Goal: Task Accomplishment & Management: Manage account settings

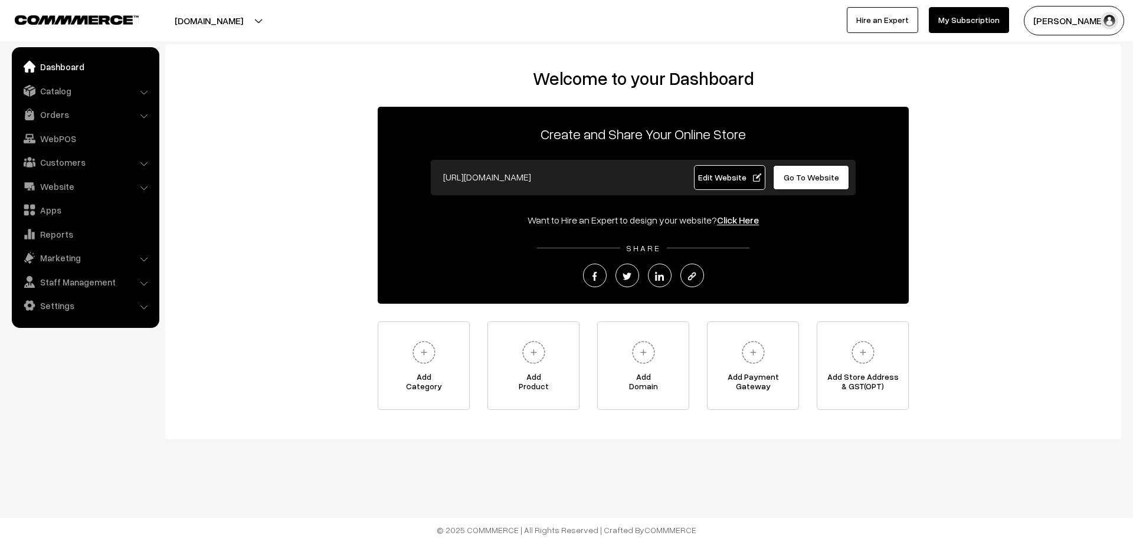
click at [50, 101] on ul "Dashboard Catalog" at bounding box center [86, 187] width 148 height 281
click at [48, 116] on link "Orders" at bounding box center [85, 114] width 140 height 21
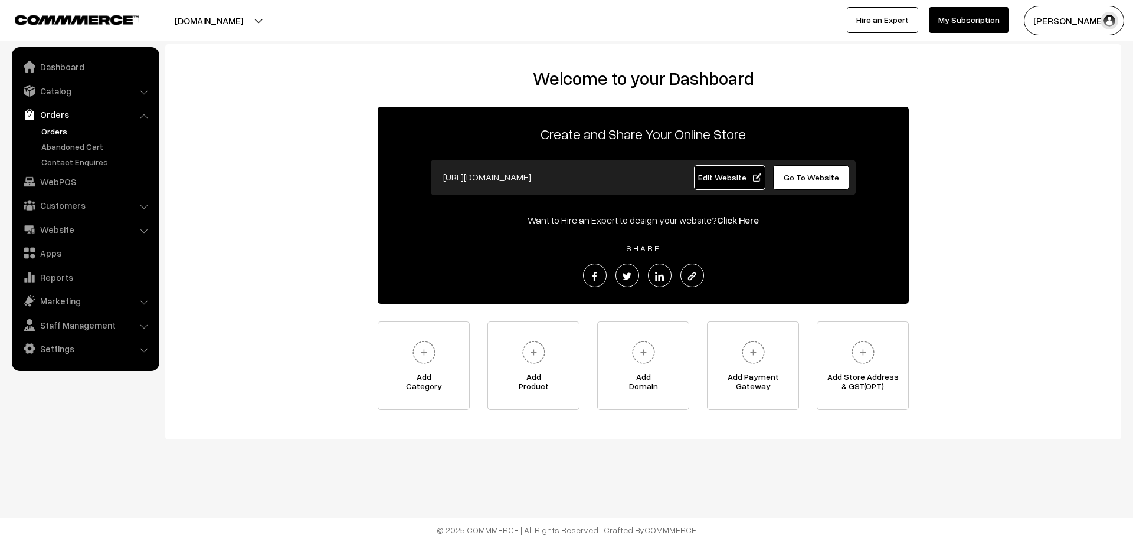
click at [55, 135] on link "Orders" at bounding box center [96, 131] width 117 height 12
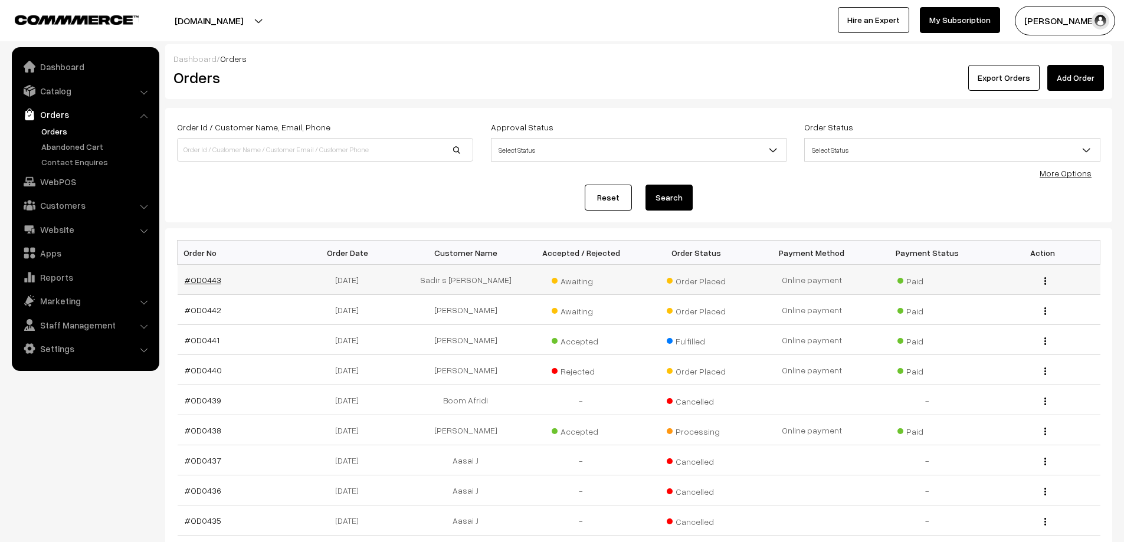
click at [210, 282] on link "#OD0443" at bounding box center [203, 280] width 37 height 10
click at [195, 305] on link "#OD0442" at bounding box center [203, 310] width 37 height 10
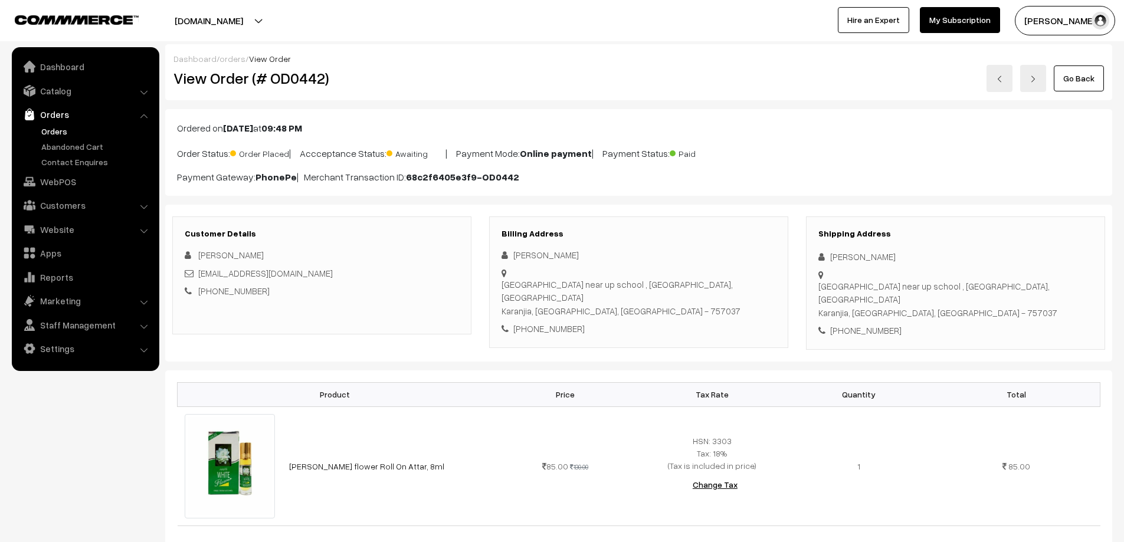
click at [55, 136] on link "Orders" at bounding box center [96, 131] width 117 height 12
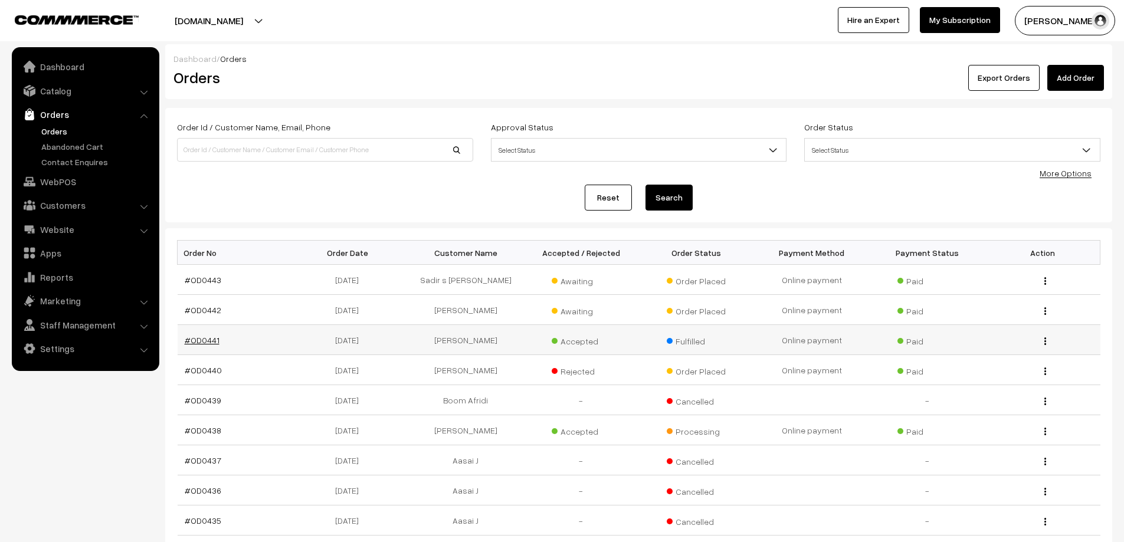
click at [194, 342] on link "#OD0441" at bounding box center [202, 340] width 35 height 10
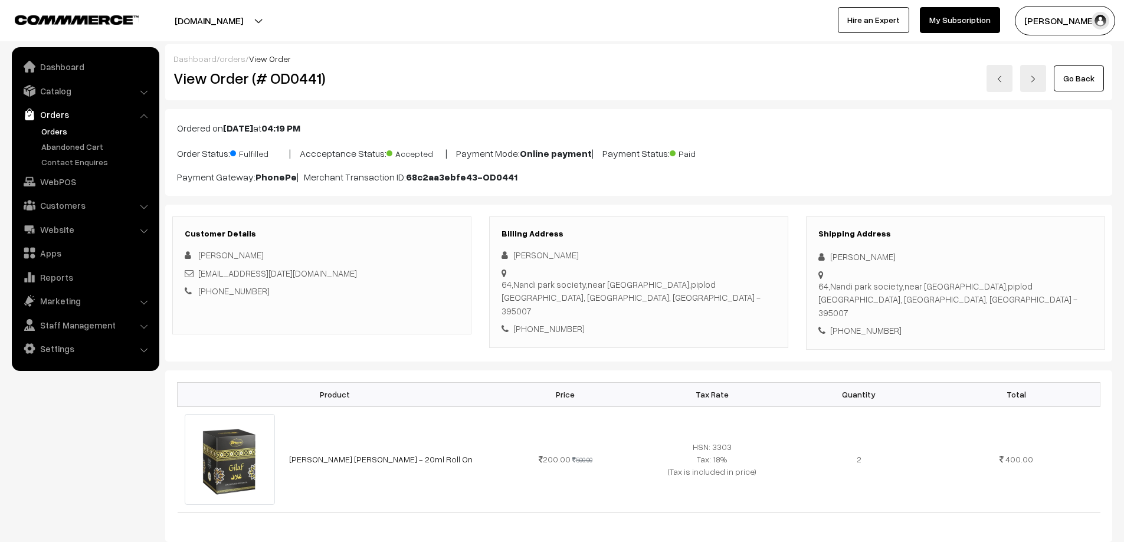
click at [65, 132] on link "Orders" at bounding box center [96, 131] width 117 height 12
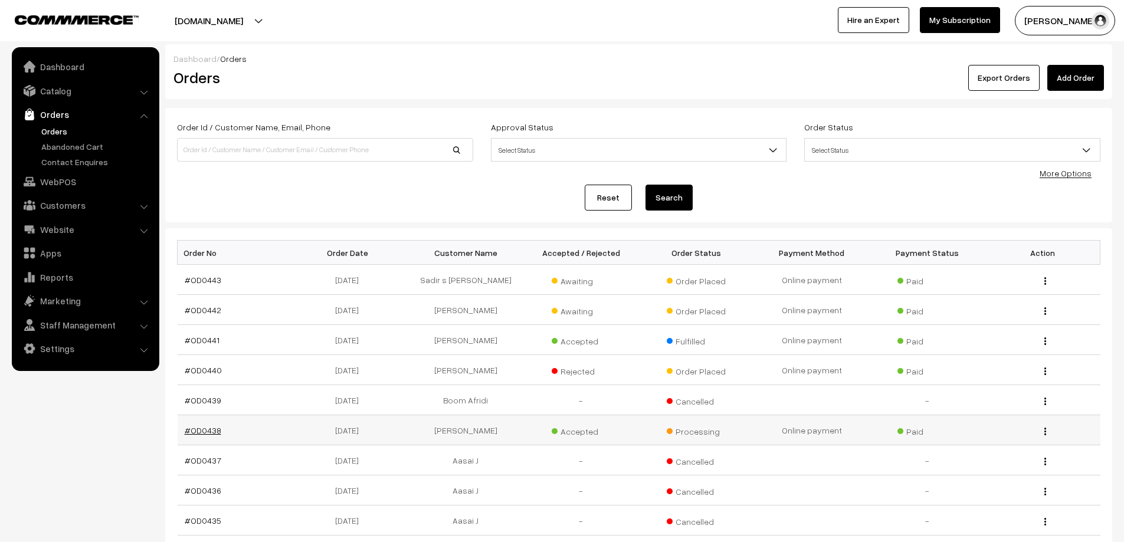
click at [202, 429] on link "#OD0438" at bounding box center [203, 431] width 37 height 10
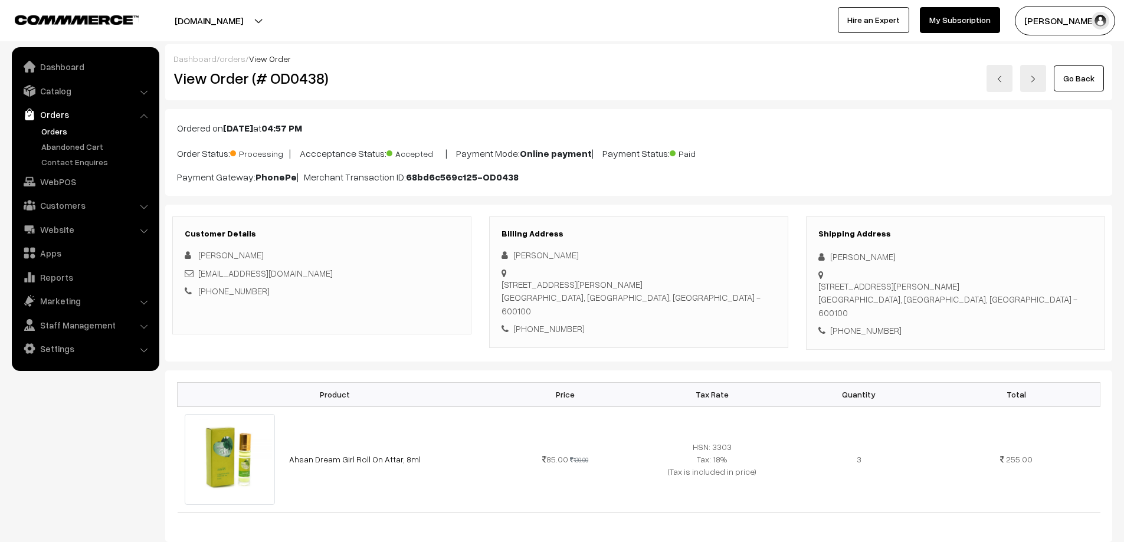
click at [50, 132] on link "Orders" at bounding box center [96, 131] width 117 height 12
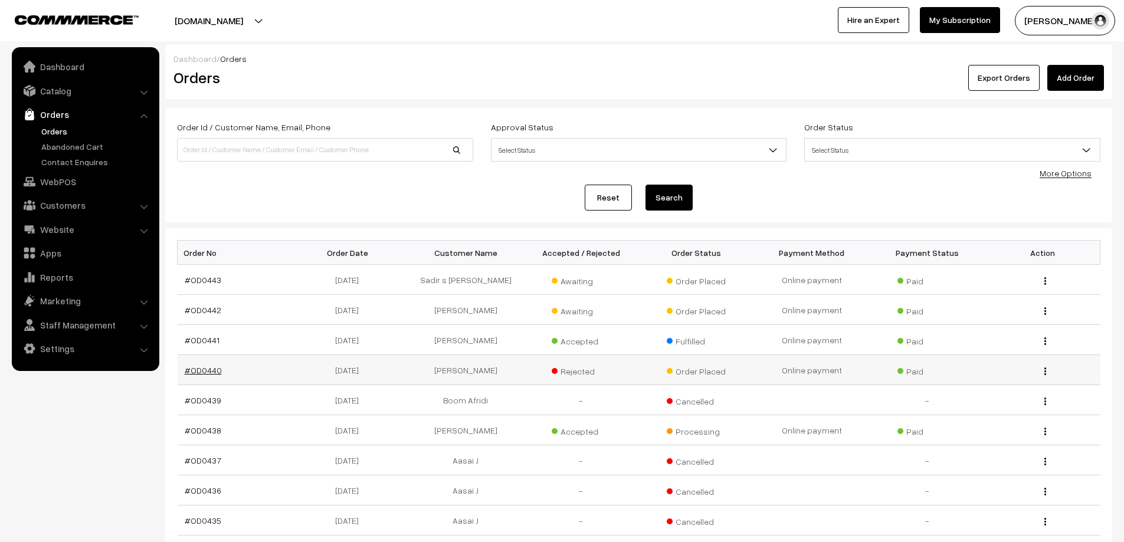
click at [190, 369] on link "#OD0440" at bounding box center [203, 370] width 37 height 10
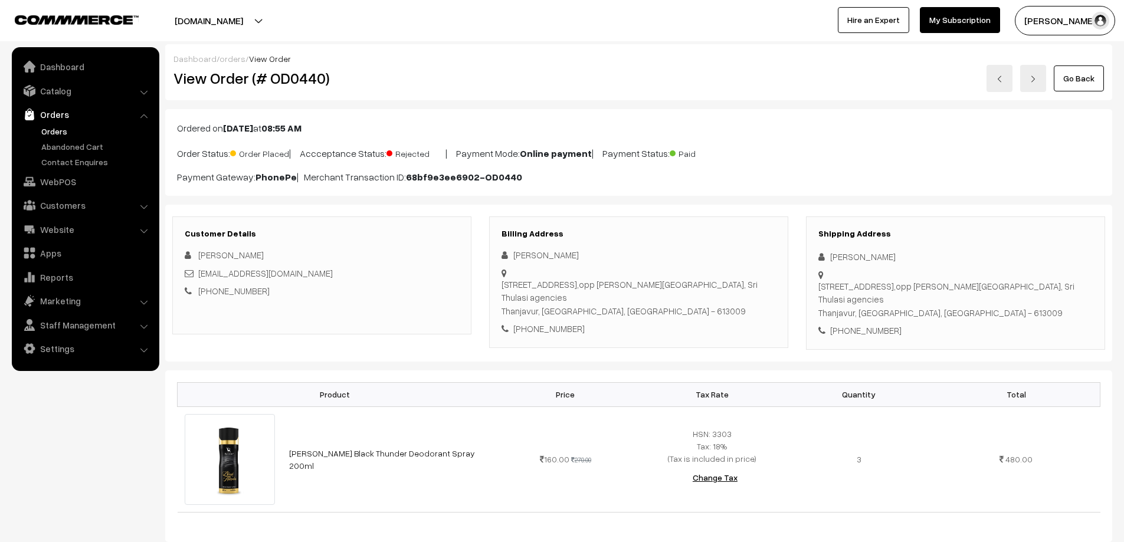
click at [51, 129] on link "Orders" at bounding box center [96, 131] width 117 height 12
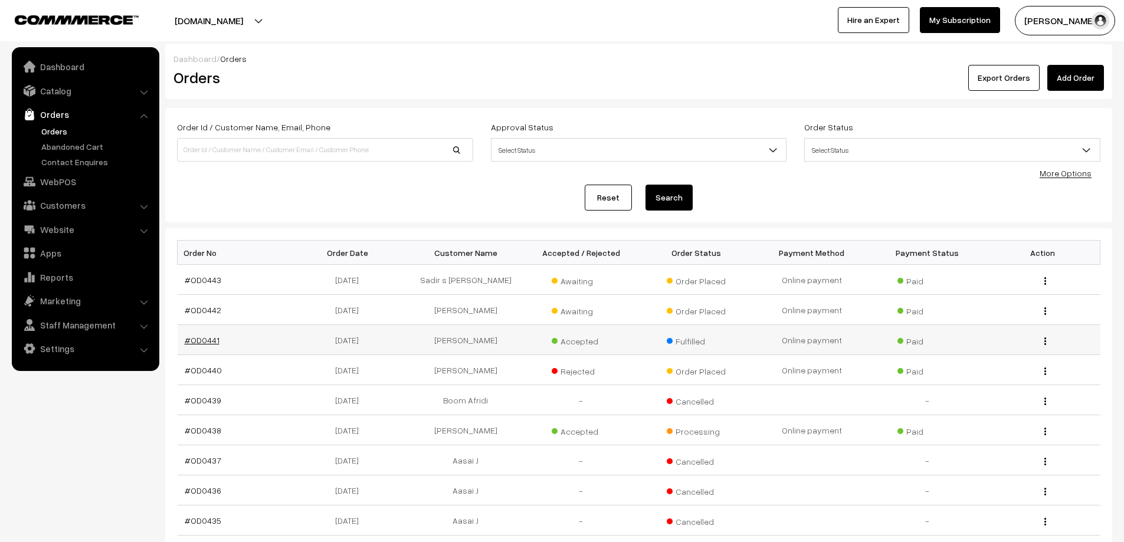
click at [204, 341] on link "#OD0441" at bounding box center [202, 340] width 35 height 10
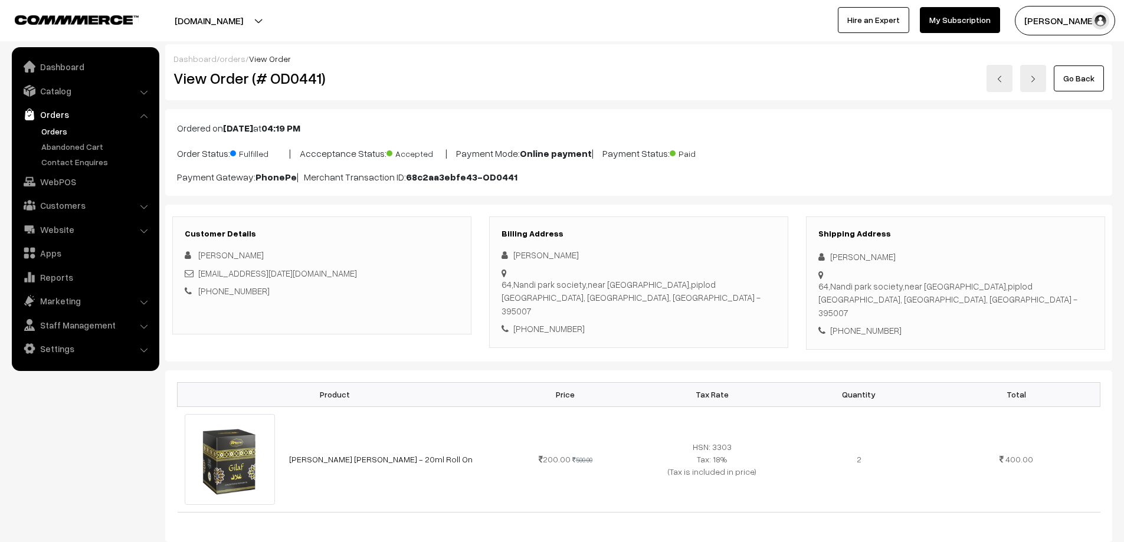
click at [42, 126] on link "Orders" at bounding box center [96, 131] width 117 height 12
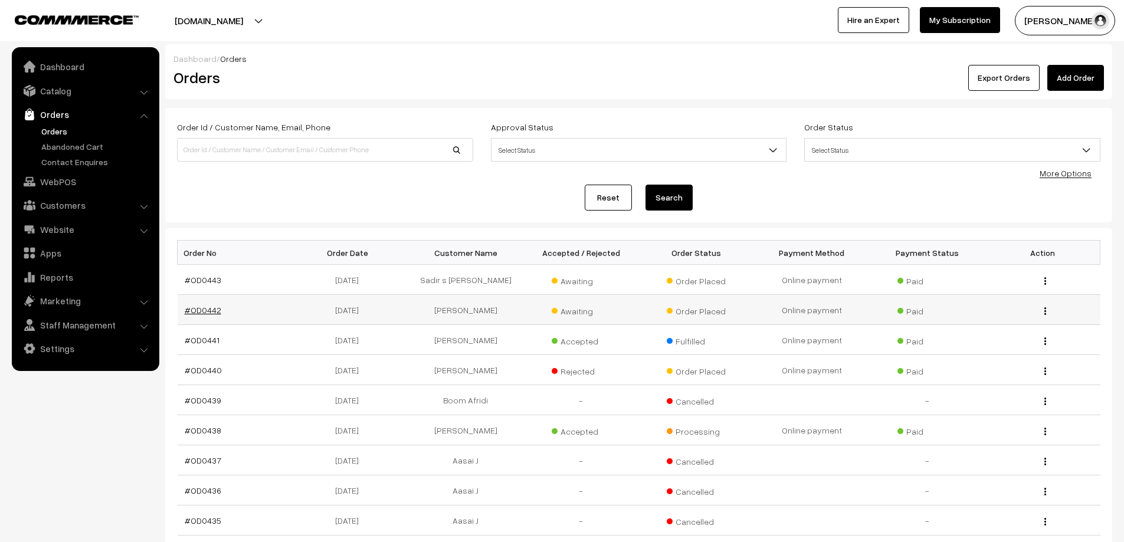
click at [197, 305] on link "#OD0442" at bounding box center [203, 310] width 37 height 10
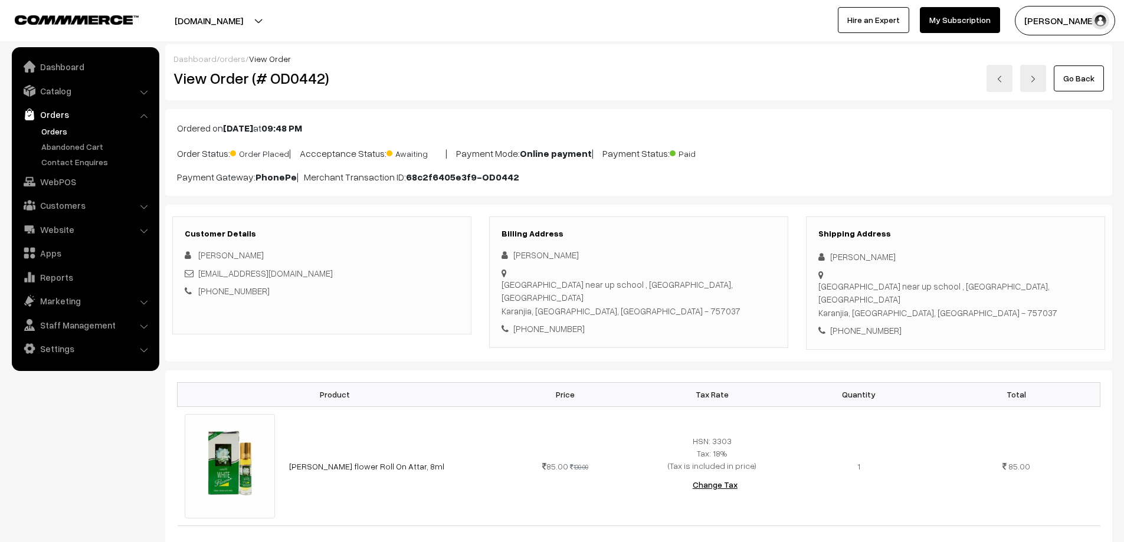
click at [60, 131] on link "Orders" at bounding box center [96, 131] width 117 height 12
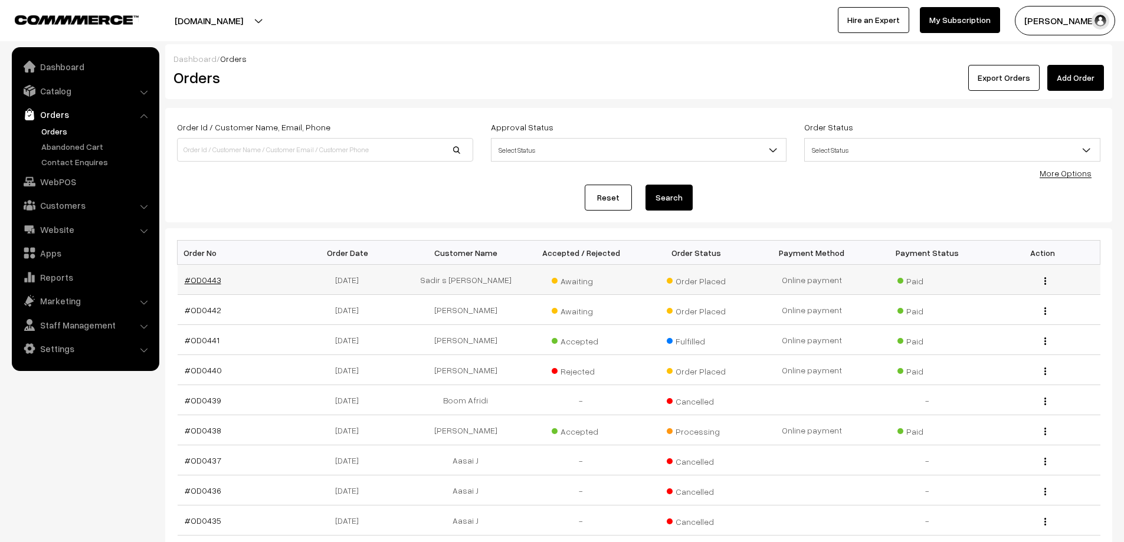
click at [207, 284] on link "#OD0443" at bounding box center [203, 280] width 37 height 10
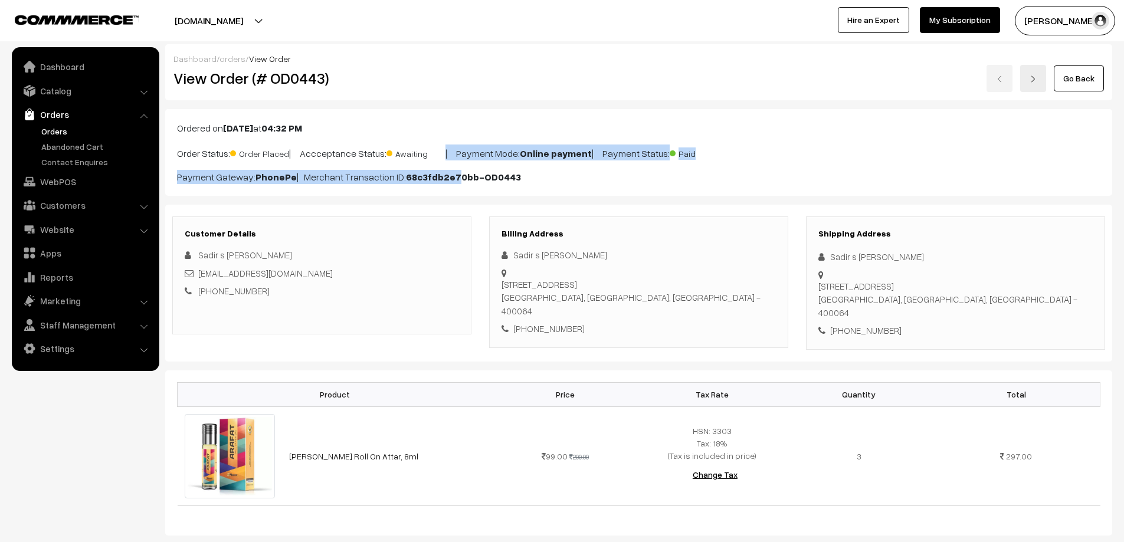
drag, startPoint x: 441, startPoint y: 145, endPoint x: 454, endPoint y: 163, distance: 22.4
click at [454, 163] on div "Ordered on Sep 12, 2025 at 04:32 PM Order Status: Order Placed | Accceptance St…" at bounding box center [638, 152] width 947 height 87
click at [871, 148] on p "Order Status: Order Placed | Accceptance Status: Awaiting | Payment Mode: Onlin…" at bounding box center [639, 153] width 924 height 16
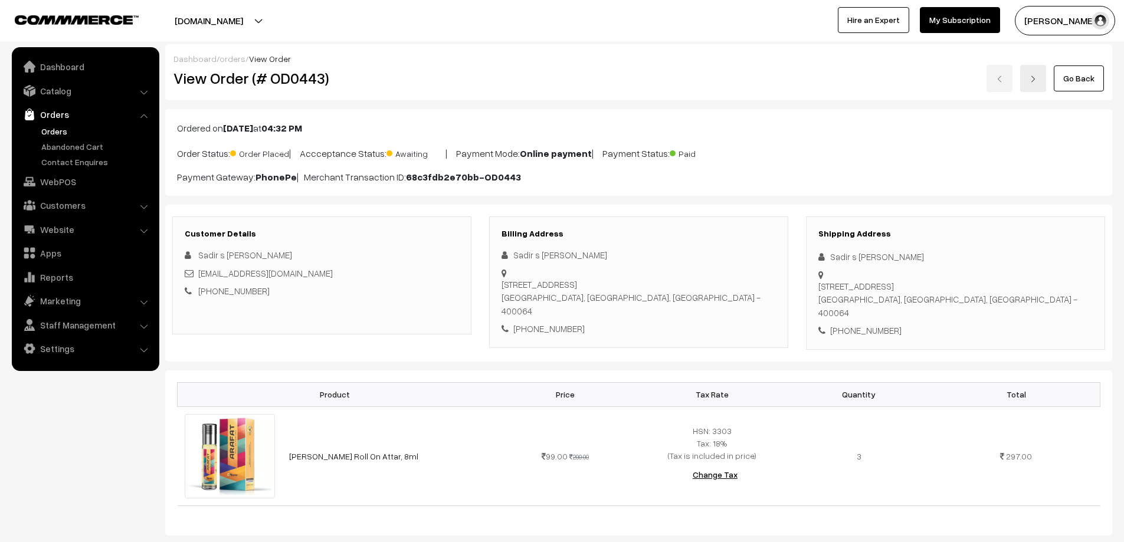
click at [850, 152] on p "Order Status: Order Placed | Accceptance Status: Awaiting | Payment Mode: Onlin…" at bounding box center [639, 153] width 924 height 16
click at [55, 133] on link "Orders" at bounding box center [96, 131] width 117 height 12
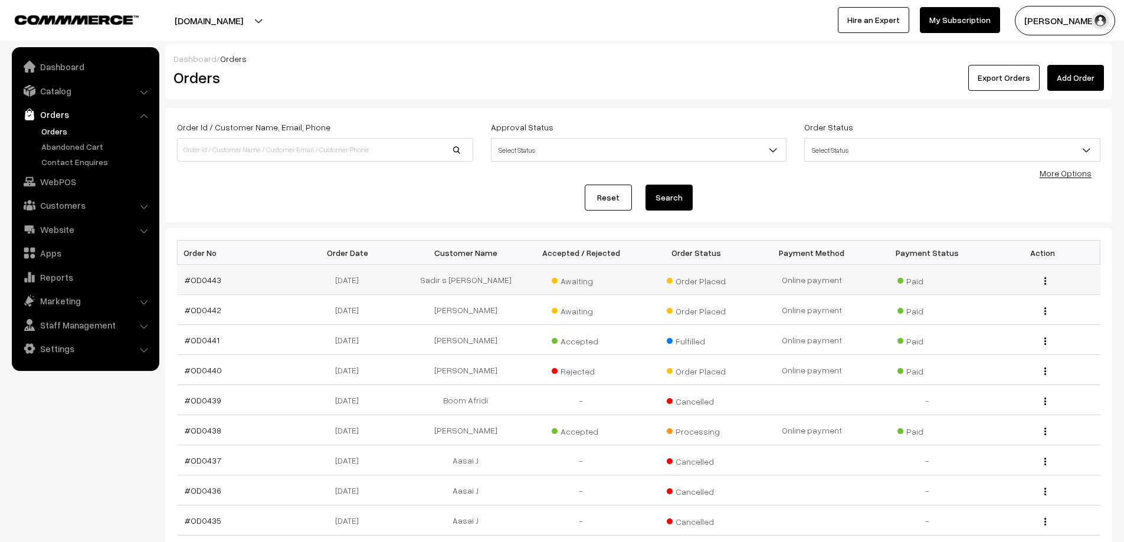
click at [195, 287] on td "#OD0443" at bounding box center [236, 280] width 116 height 30
click at [198, 282] on link "#OD0443" at bounding box center [203, 280] width 37 height 10
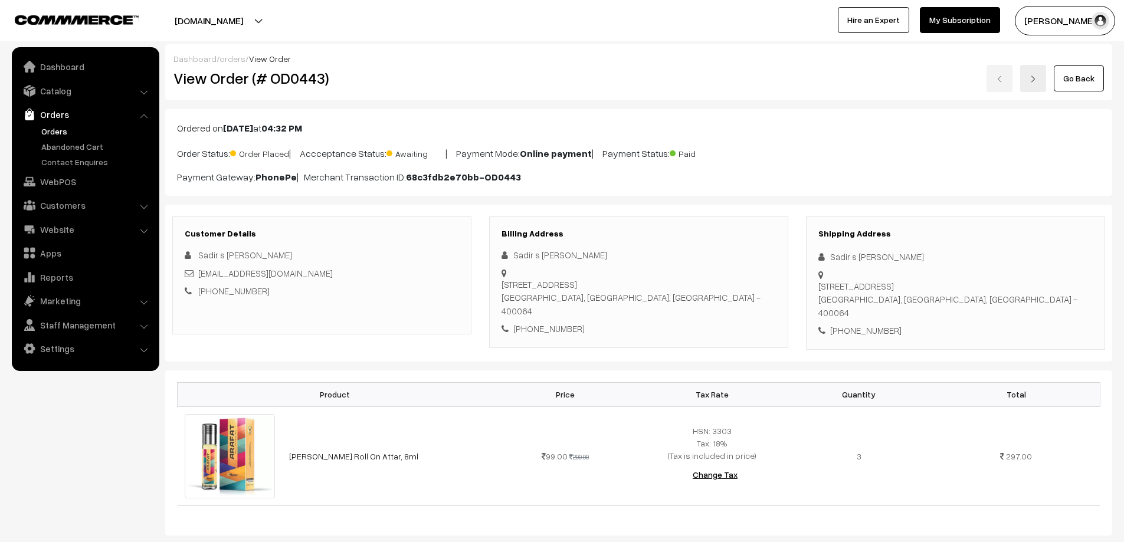
click at [55, 127] on link "Orders" at bounding box center [96, 131] width 117 height 12
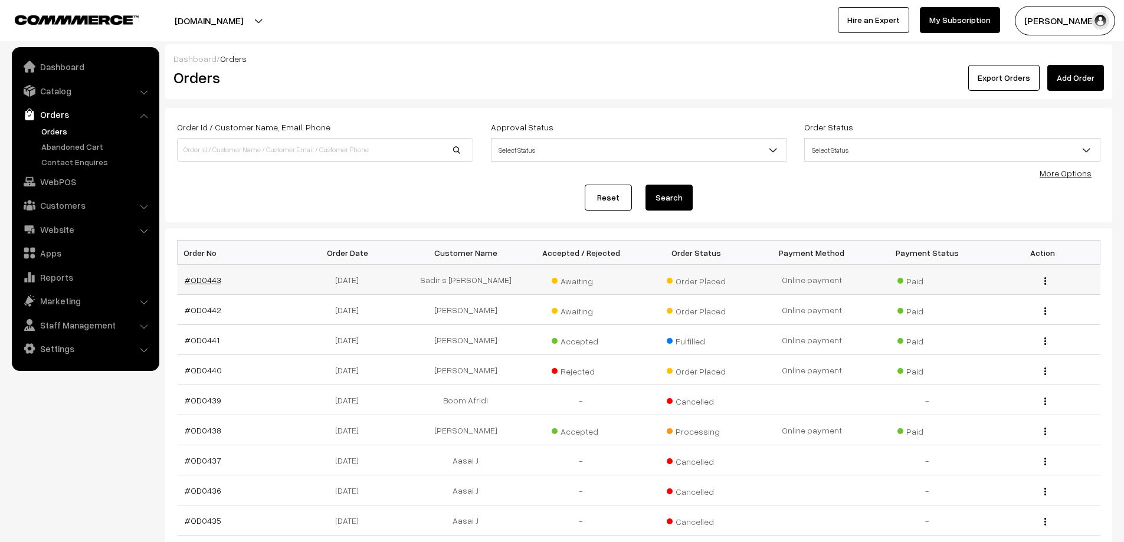
click at [210, 279] on link "#OD0443" at bounding box center [203, 280] width 37 height 10
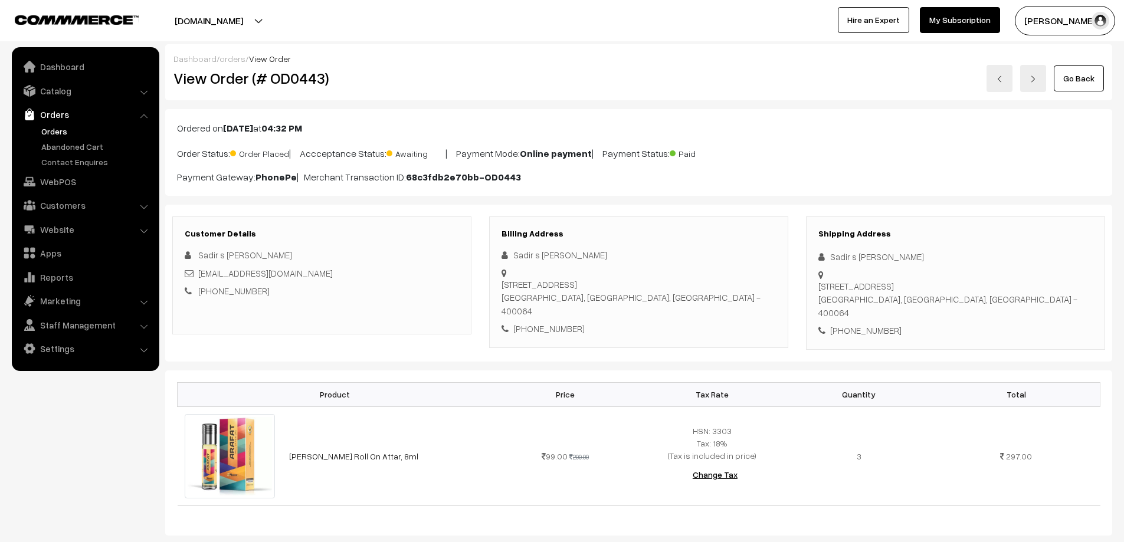
click at [66, 125] on link "Orders" at bounding box center [96, 131] width 117 height 12
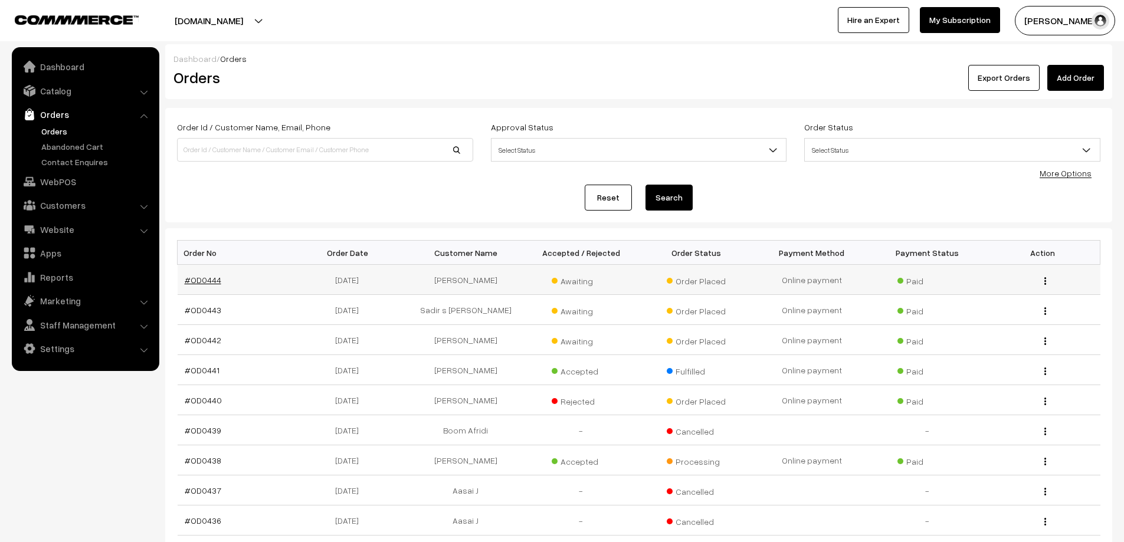
click at [206, 277] on link "#OD0444" at bounding box center [203, 280] width 37 height 10
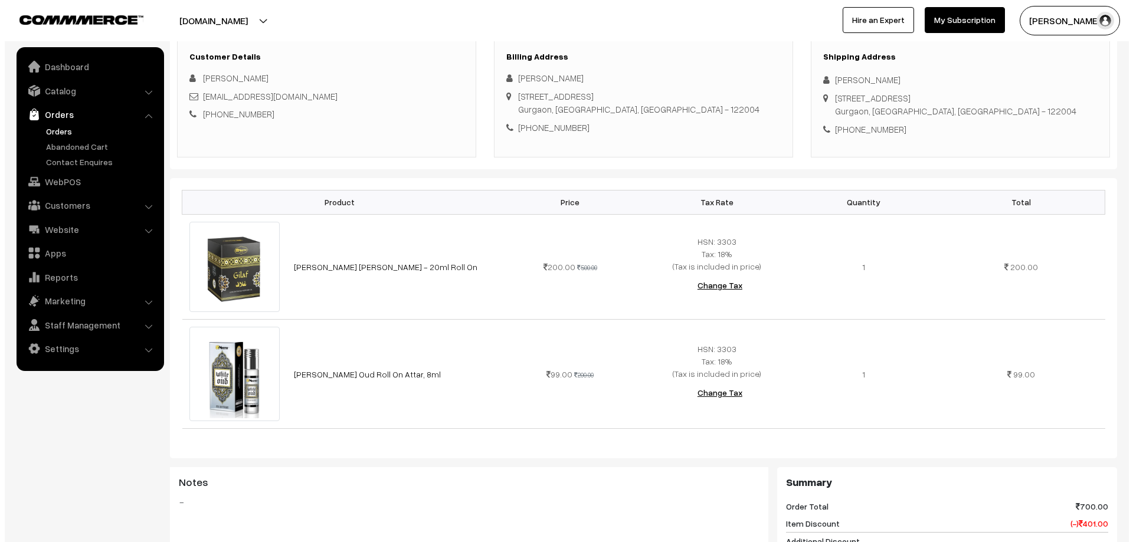
scroll to position [472, 0]
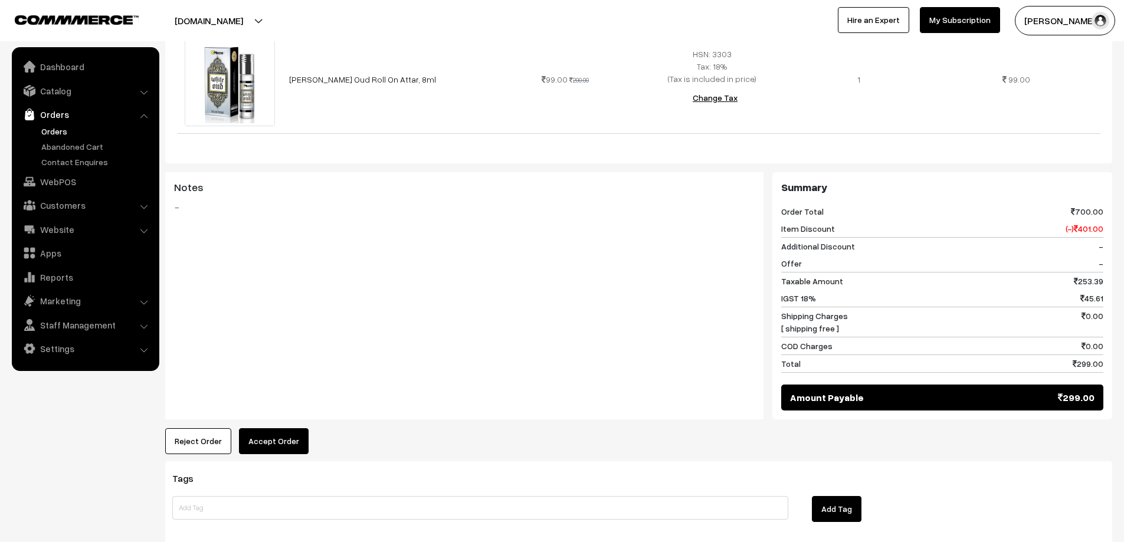
click at [294, 433] on button "Accept Order" at bounding box center [274, 441] width 70 height 26
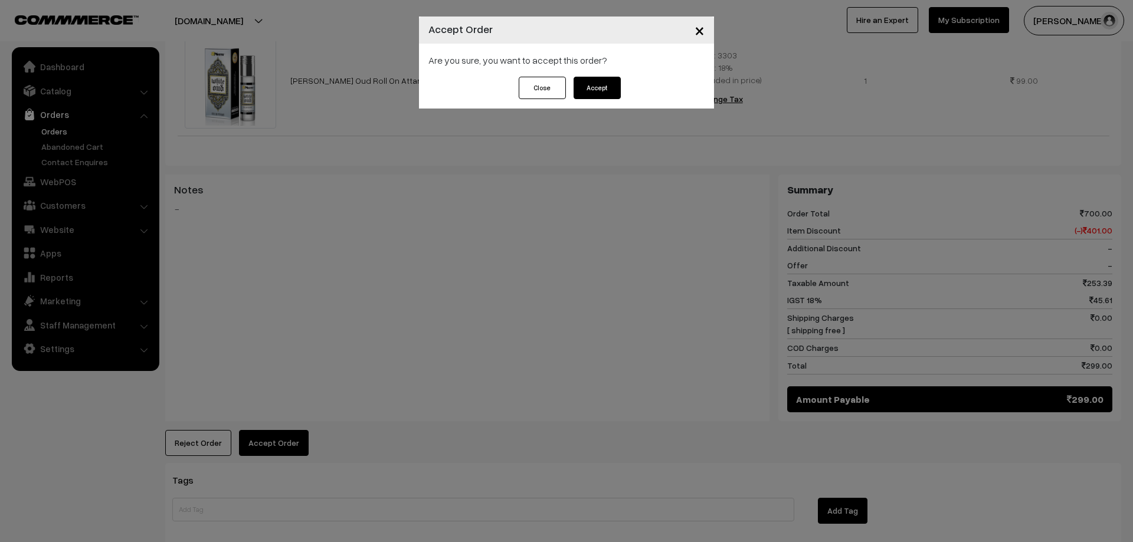
click at [601, 85] on button "Accept" at bounding box center [597, 88] width 47 height 22
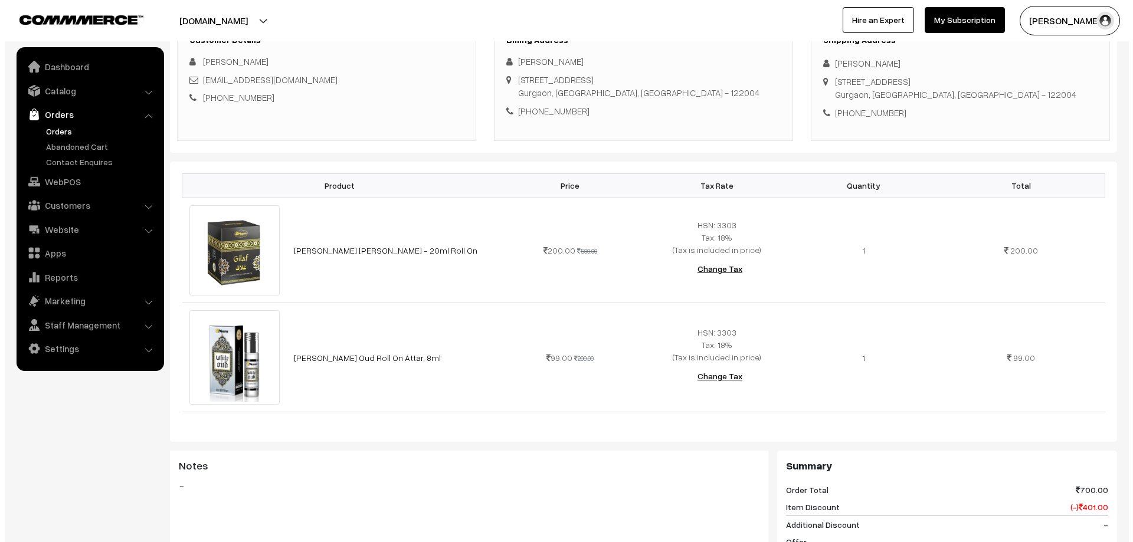
scroll to position [413, 0]
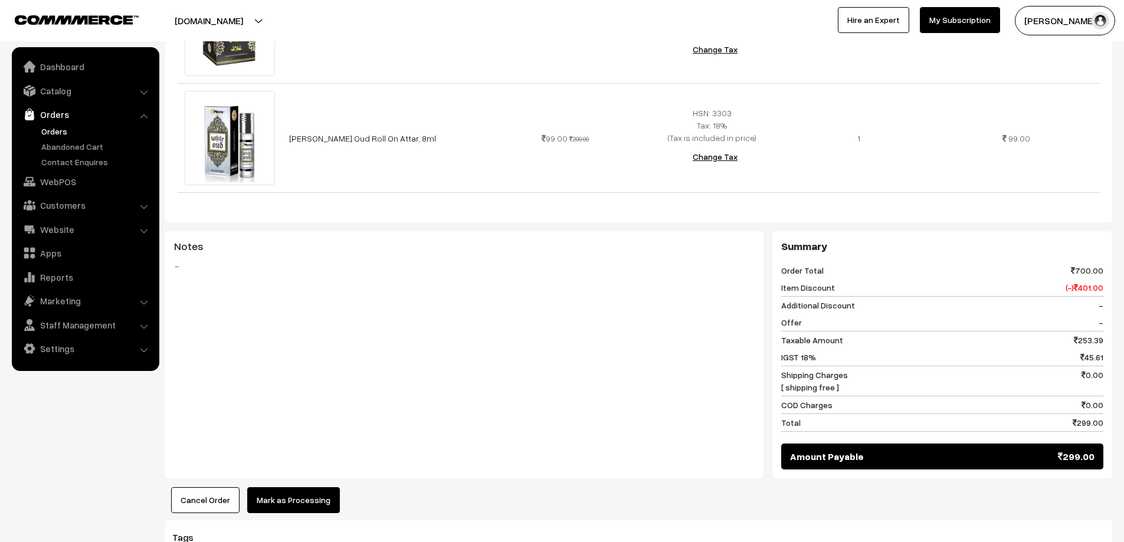
click at [296, 505] on button "Mark as Processing" at bounding box center [293, 500] width 93 height 26
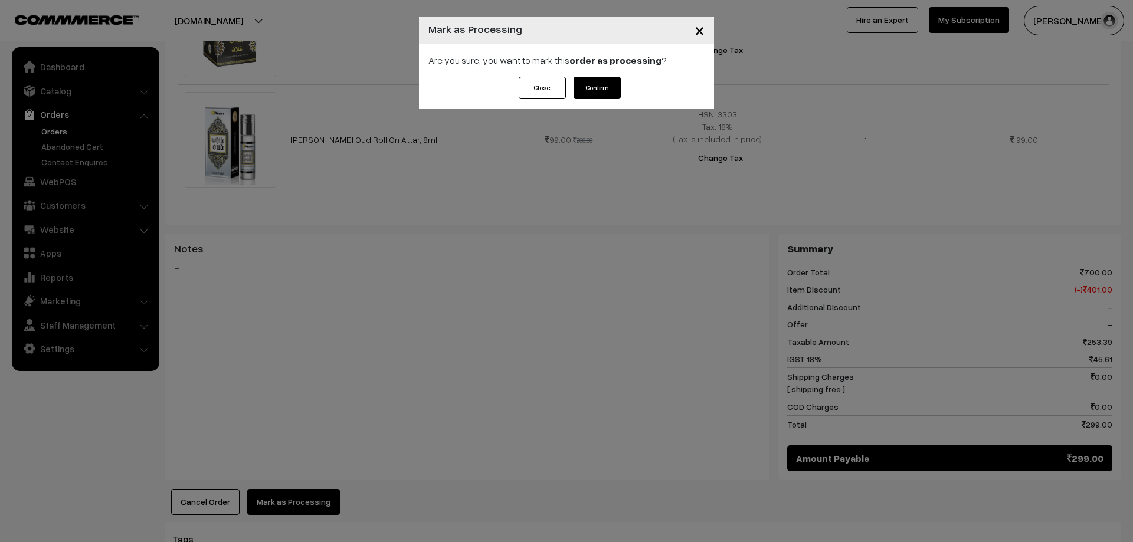
click at [608, 81] on button "Confirm" at bounding box center [597, 88] width 47 height 22
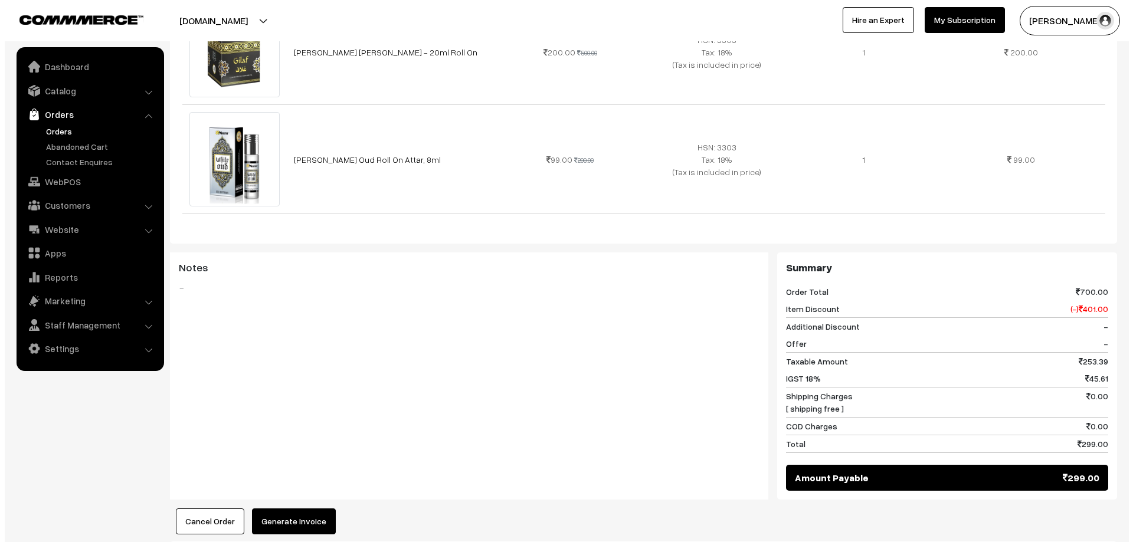
scroll to position [413, 0]
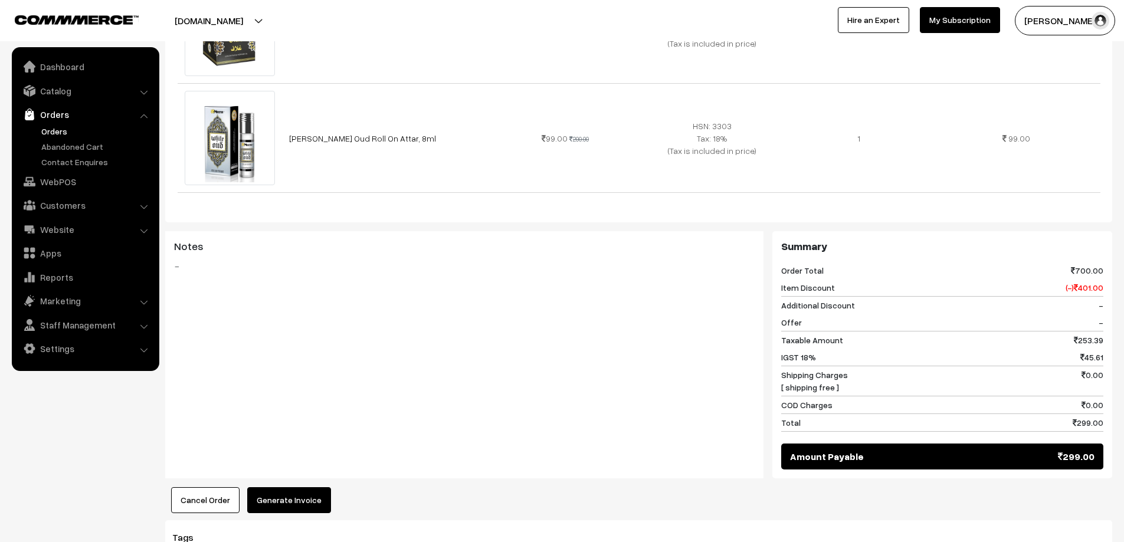
click at [283, 509] on button "Generate Invoice" at bounding box center [289, 500] width 84 height 26
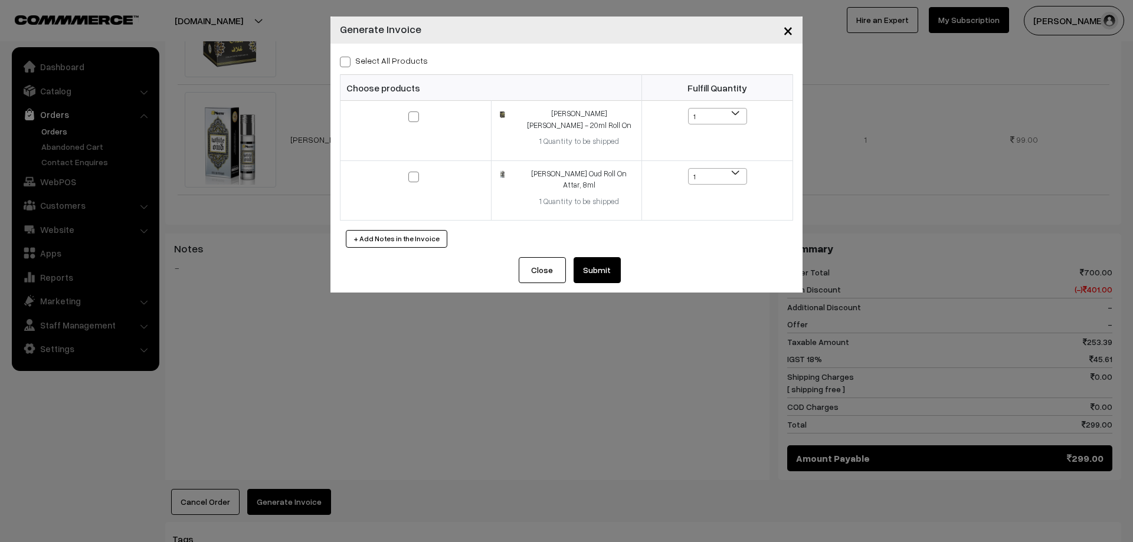
click at [612, 257] on button "Submit" at bounding box center [597, 270] width 47 height 26
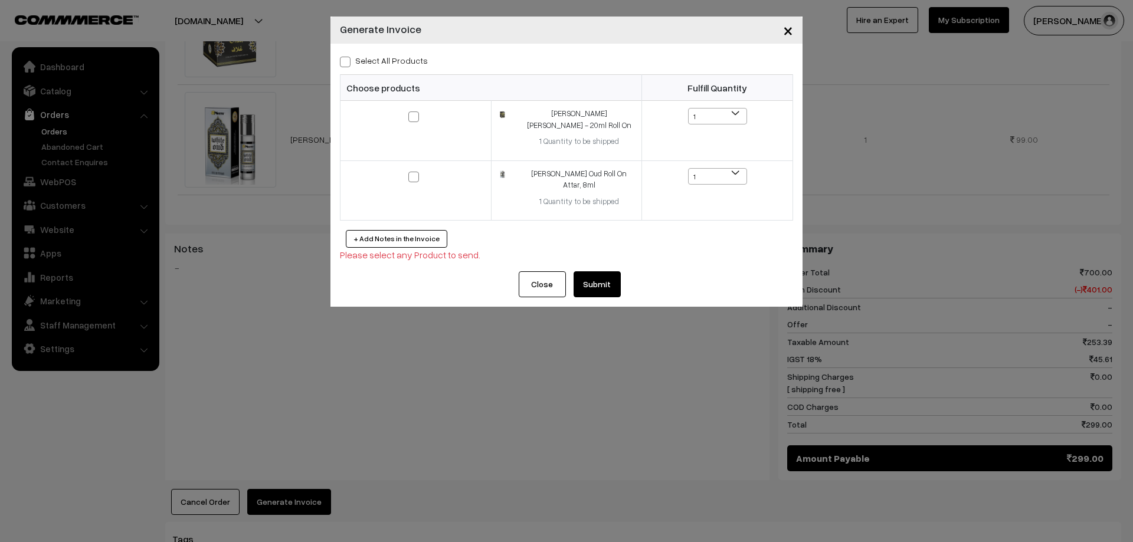
click at [609, 271] on button "Submit" at bounding box center [597, 284] width 47 height 26
click at [608, 271] on button "Submit" at bounding box center [597, 284] width 47 height 26
click at [337, 53] on div "Select All Products Choose products Fulfill Quantity 1 1 1 1" at bounding box center [566, 158] width 472 height 228
click at [345, 65] on span at bounding box center [345, 62] width 11 height 11
click at [345, 64] on input "Select All Products" at bounding box center [344, 60] width 8 height 8
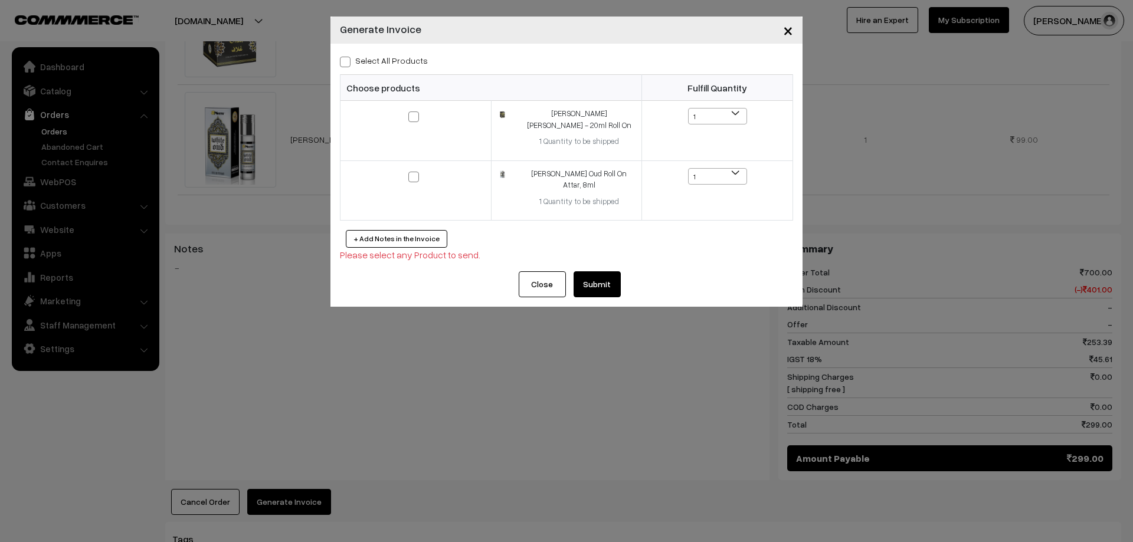
checkbox input "true"
click at [600, 273] on button "Submit" at bounding box center [597, 284] width 47 height 26
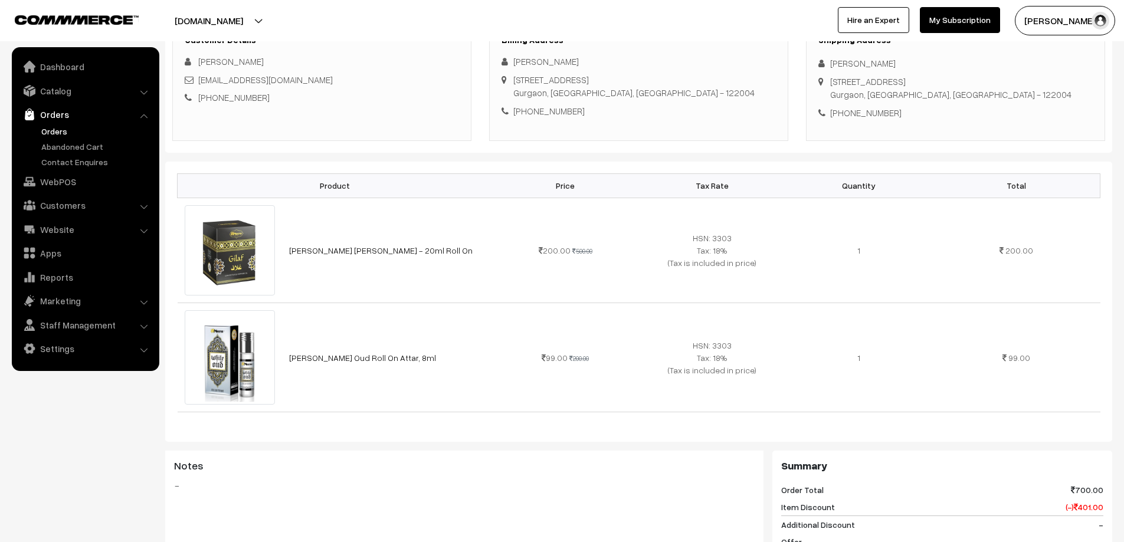
scroll to position [177, 0]
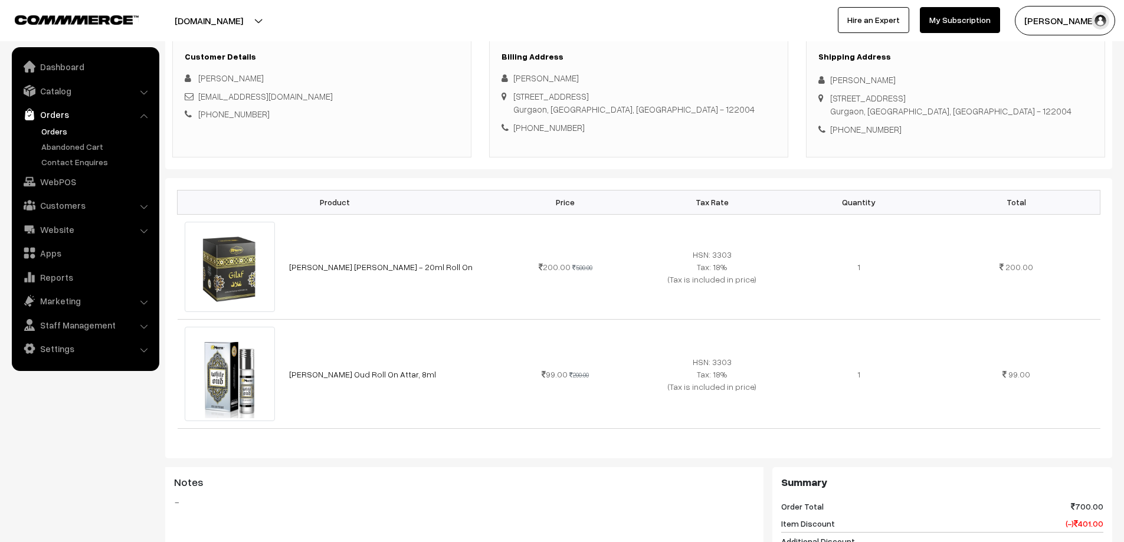
drag, startPoint x: 568, startPoint y: 80, endPoint x: 511, endPoint y: 80, distance: 57.2
click at [511, 80] on div "[PERSON_NAME]" at bounding box center [639, 78] width 274 height 14
copy div "[PERSON_NAME]"
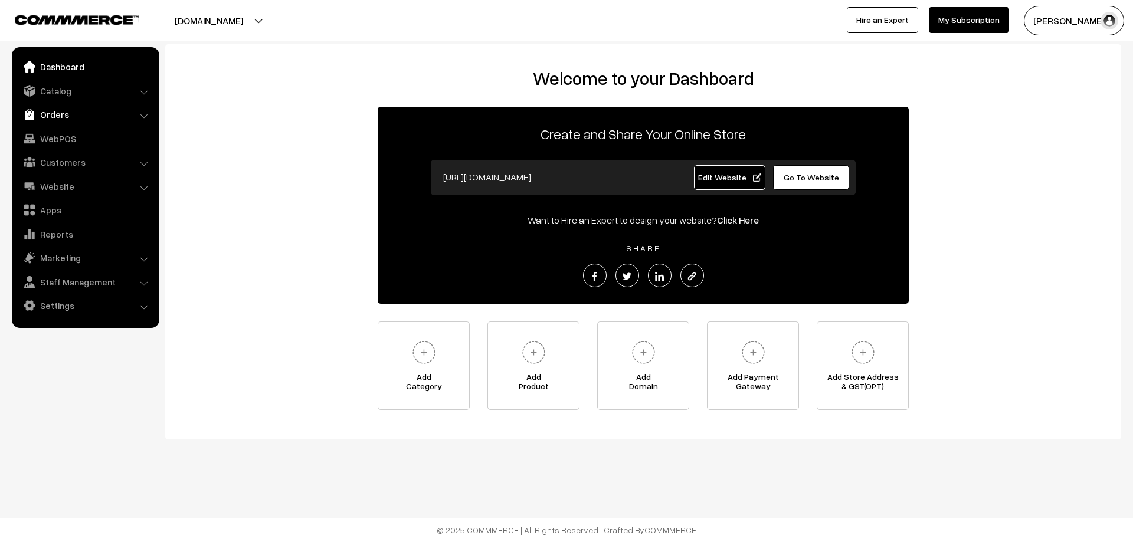
click at [55, 125] on link "Orders" at bounding box center [85, 114] width 140 height 21
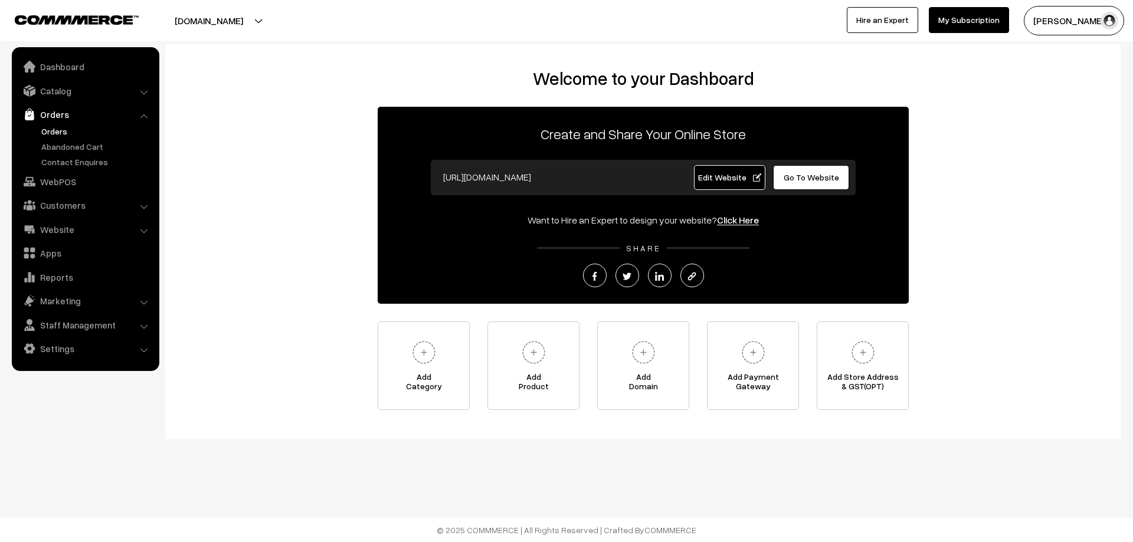
click at [56, 133] on link "Orders" at bounding box center [96, 131] width 117 height 12
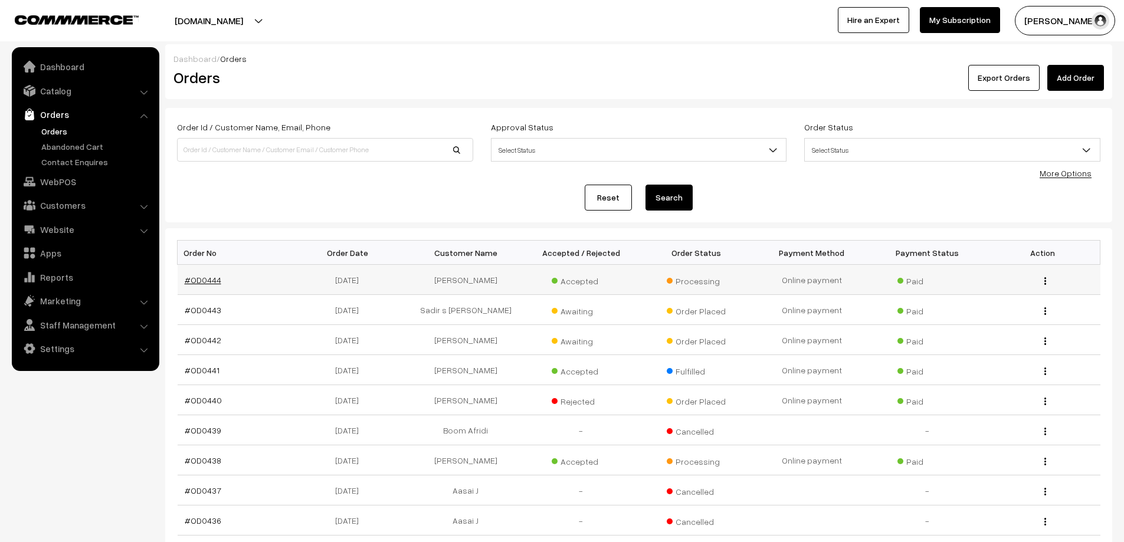
click at [213, 279] on link "#OD0444" at bounding box center [203, 280] width 37 height 10
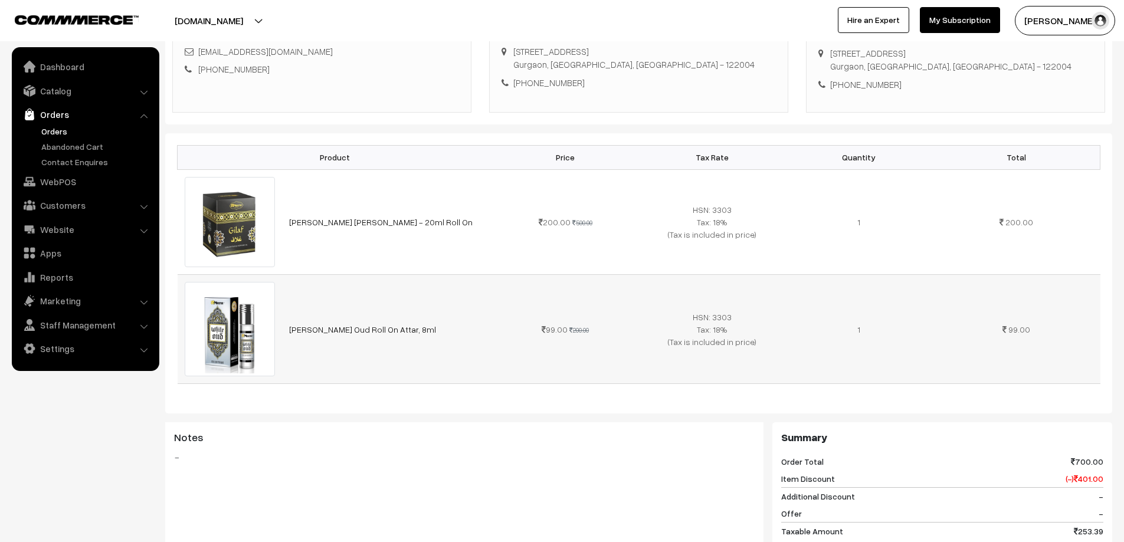
scroll to position [354, 0]
